Goal: Find contact information: Find contact information

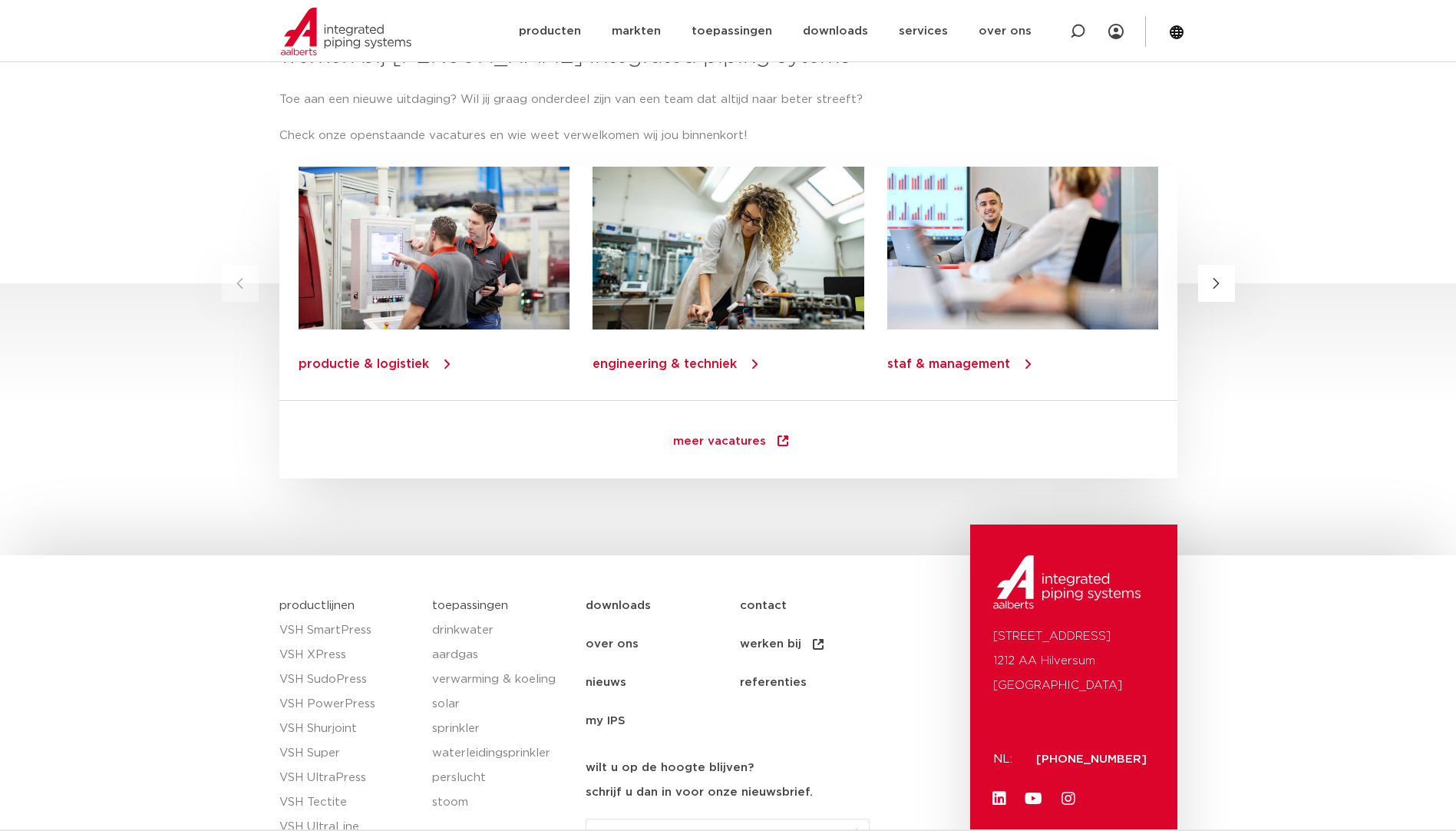
scroll to position [2073, 0]
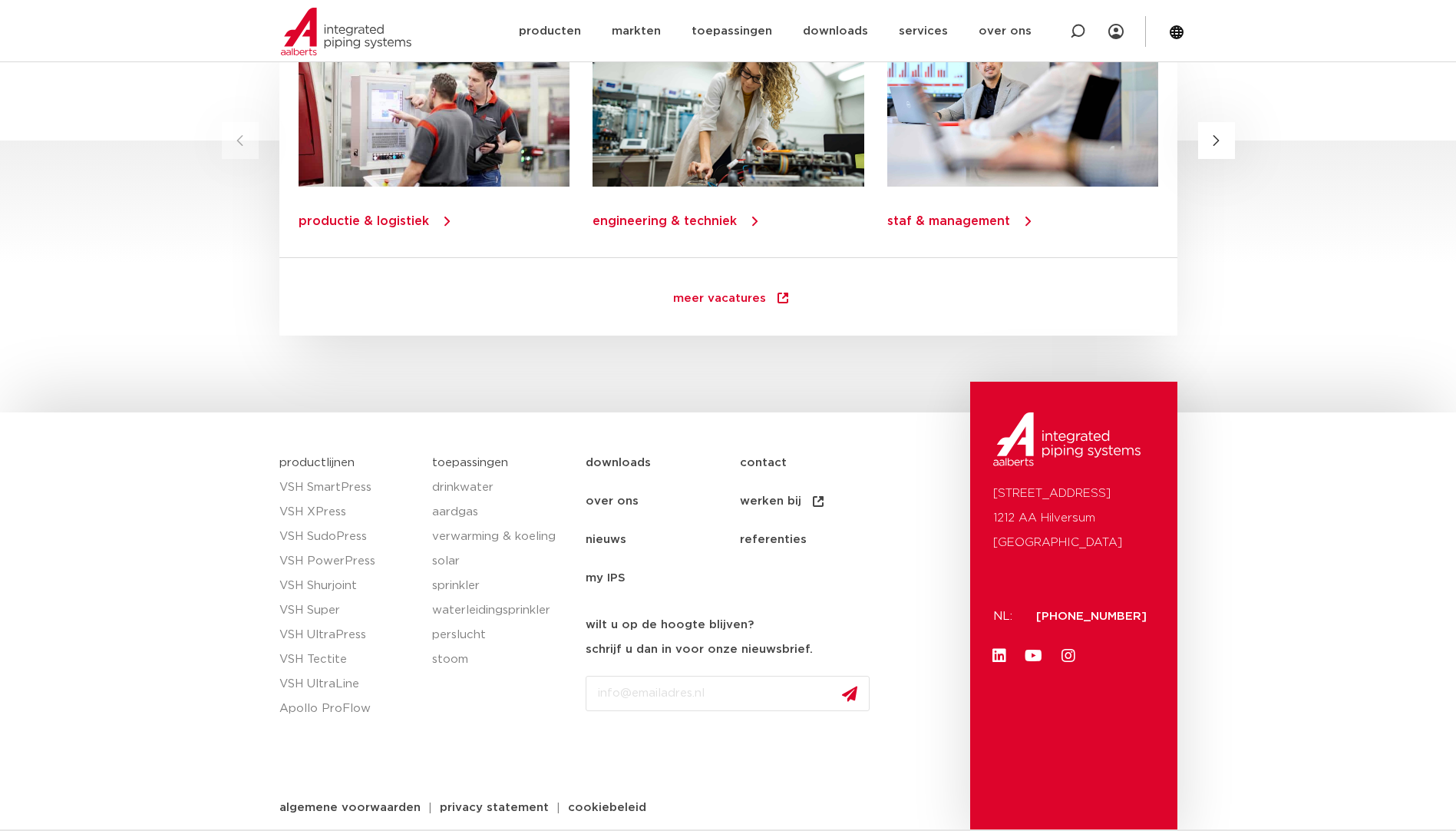
click at [765, 457] on link "contact" at bounding box center [817, 463] width 154 height 39
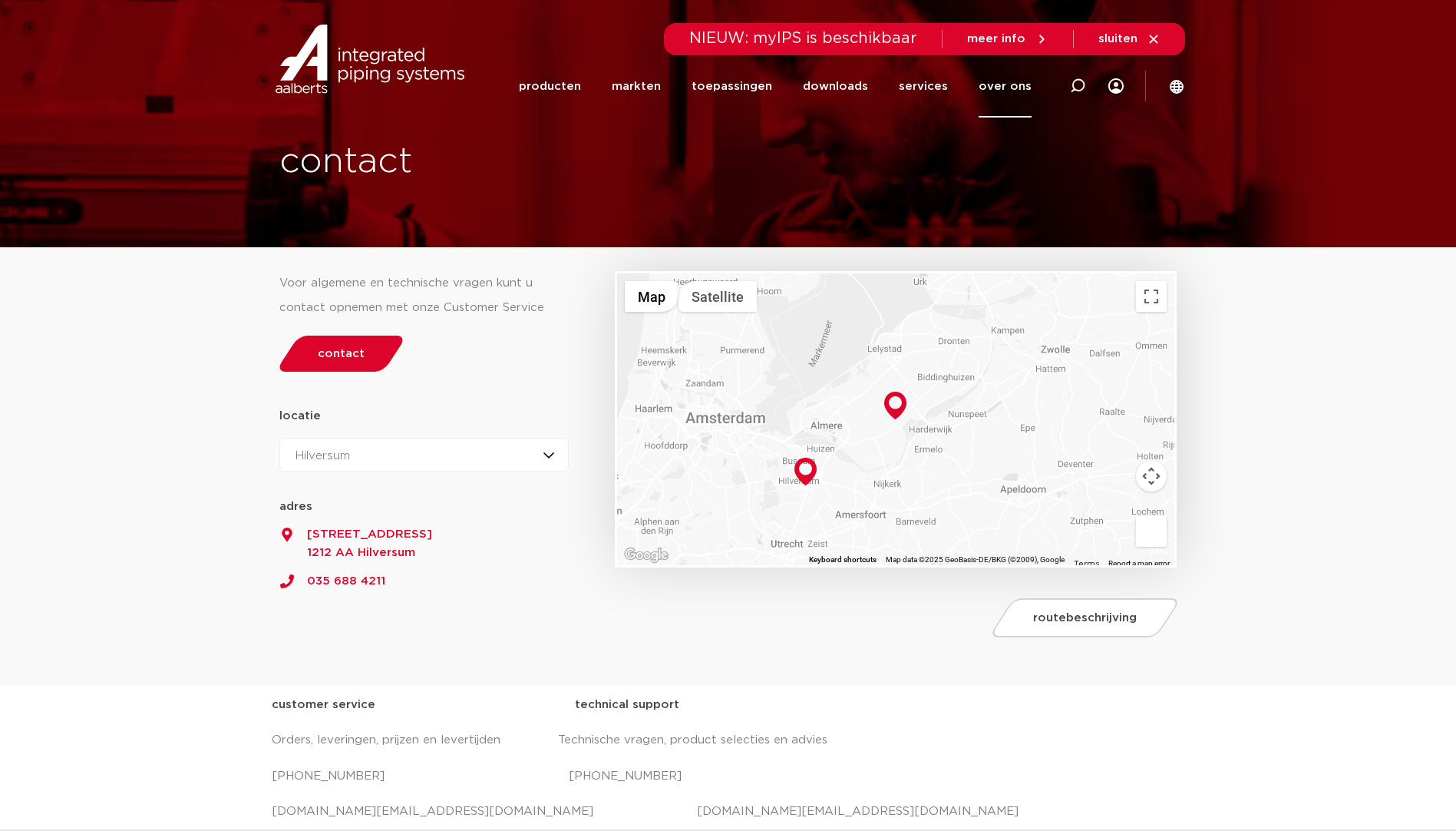
click at [1001, 86] on link "over ons" at bounding box center [1005, 86] width 53 height 62
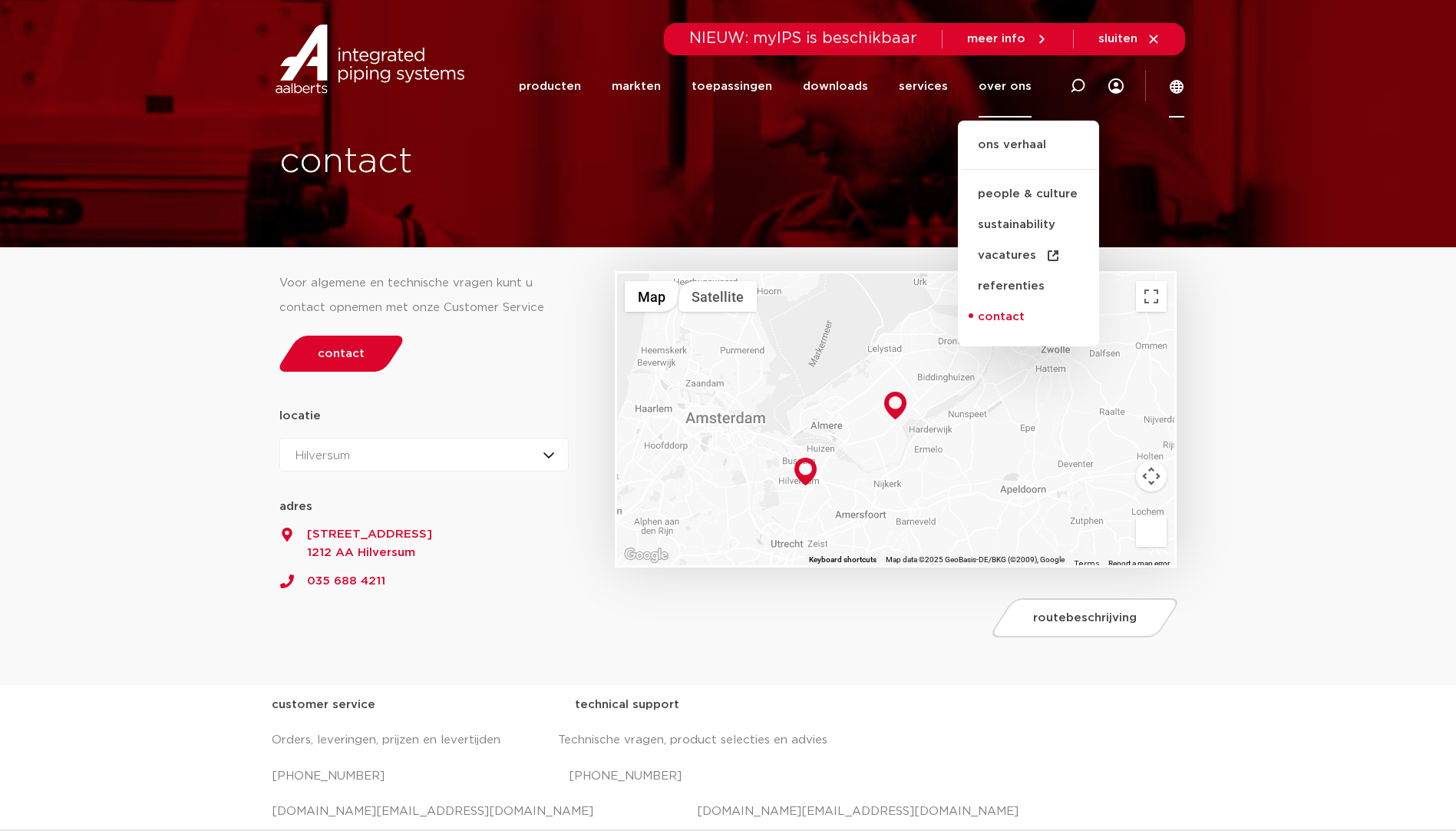
click at [1178, 85] on icon at bounding box center [1176, 86] width 14 height 14
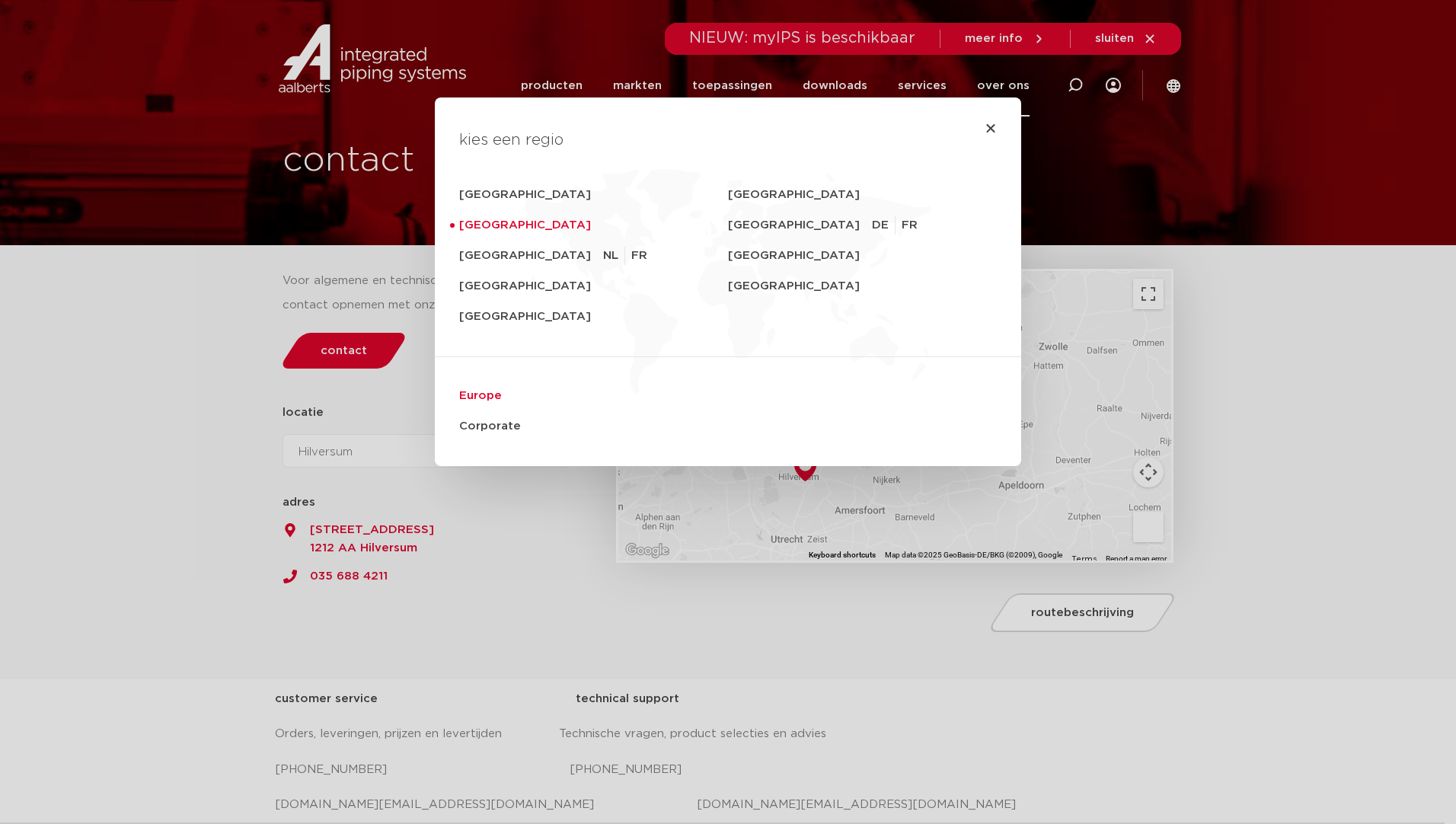
click at [480, 401] on link "Europe" at bounding box center [728, 396] width 538 height 30
